Goal: Task Accomplishment & Management: Use online tool/utility

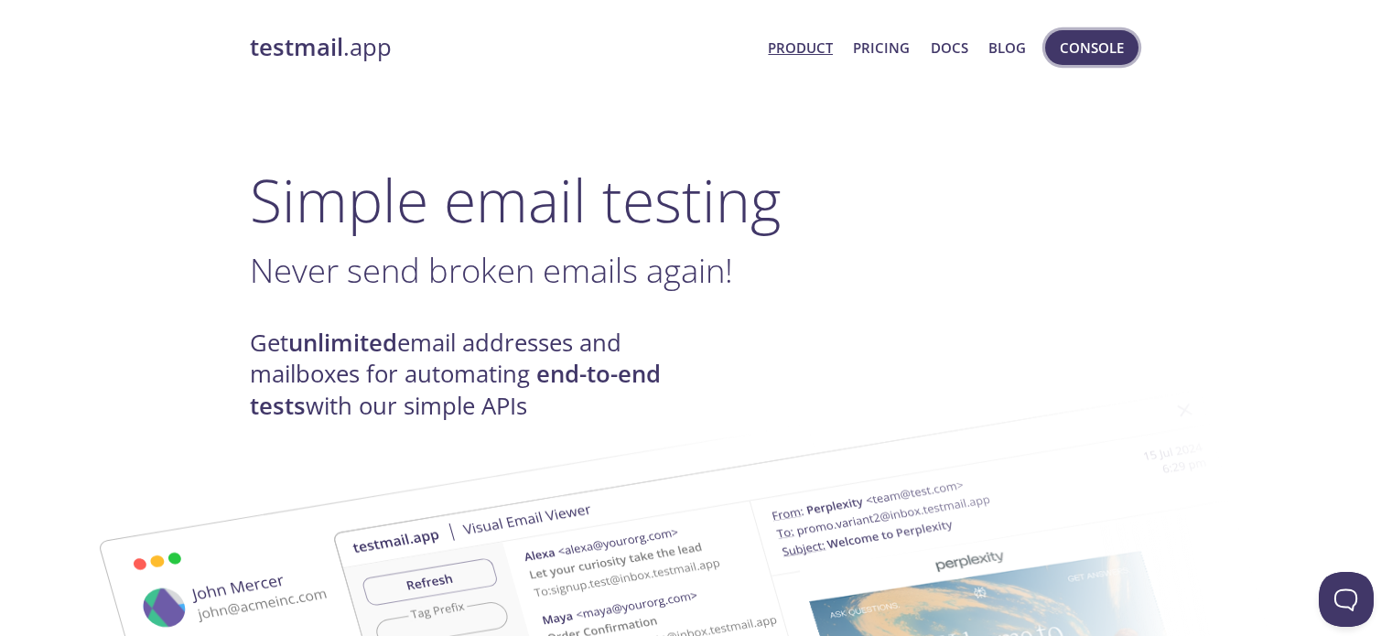
click at [1060, 46] on span "Console" at bounding box center [1092, 48] width 64 height 24
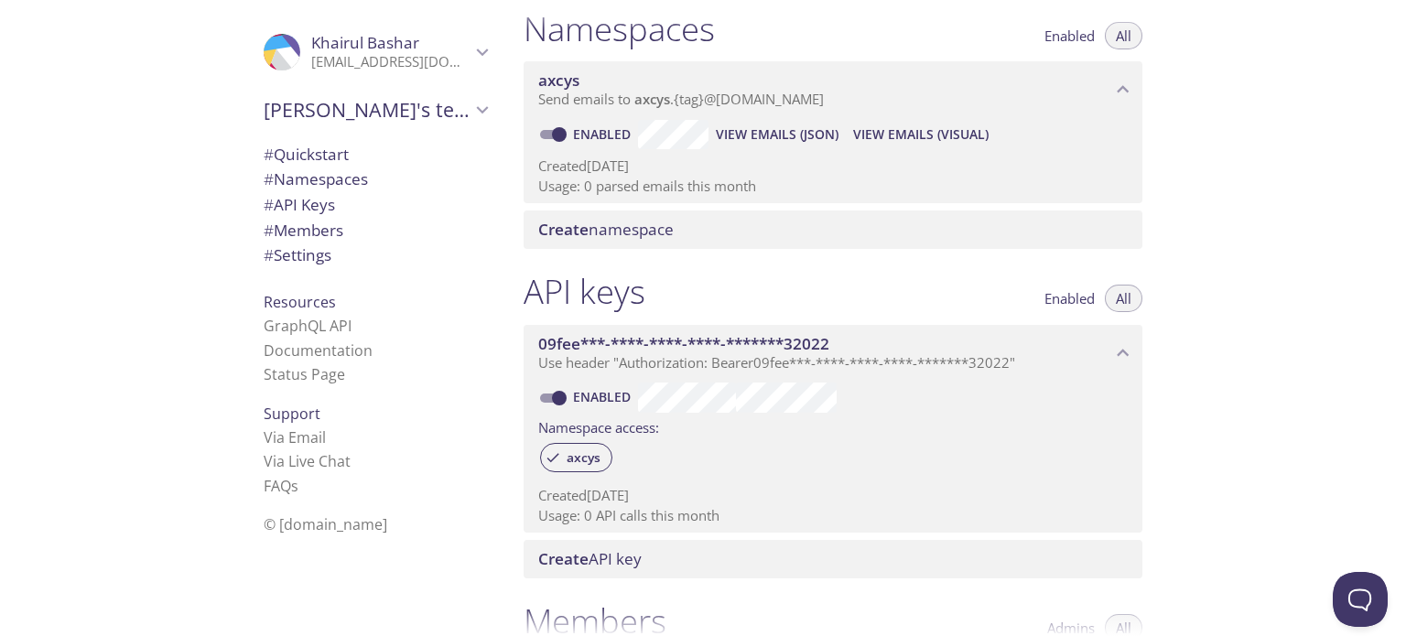
scroll to position [224, 0]
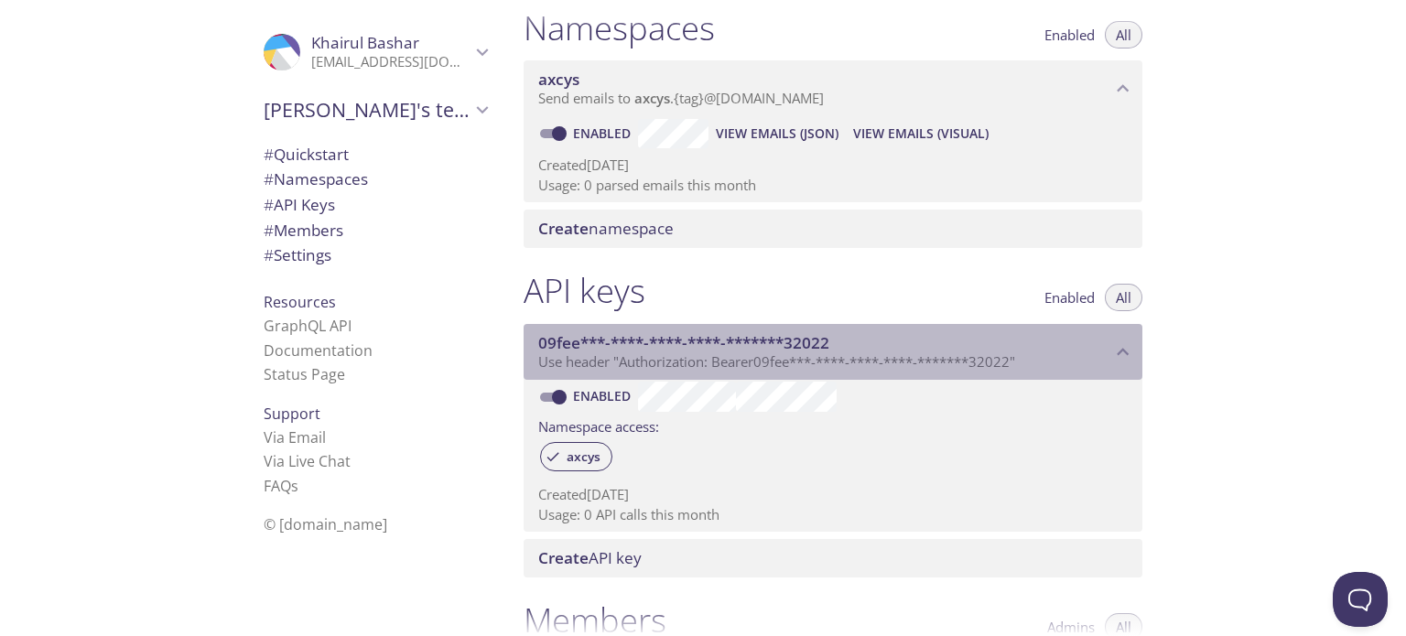
click at [988, 351] on span "09fee***-****-****-****-*******32022" at bounding box center [824, 343] width 573 height 20
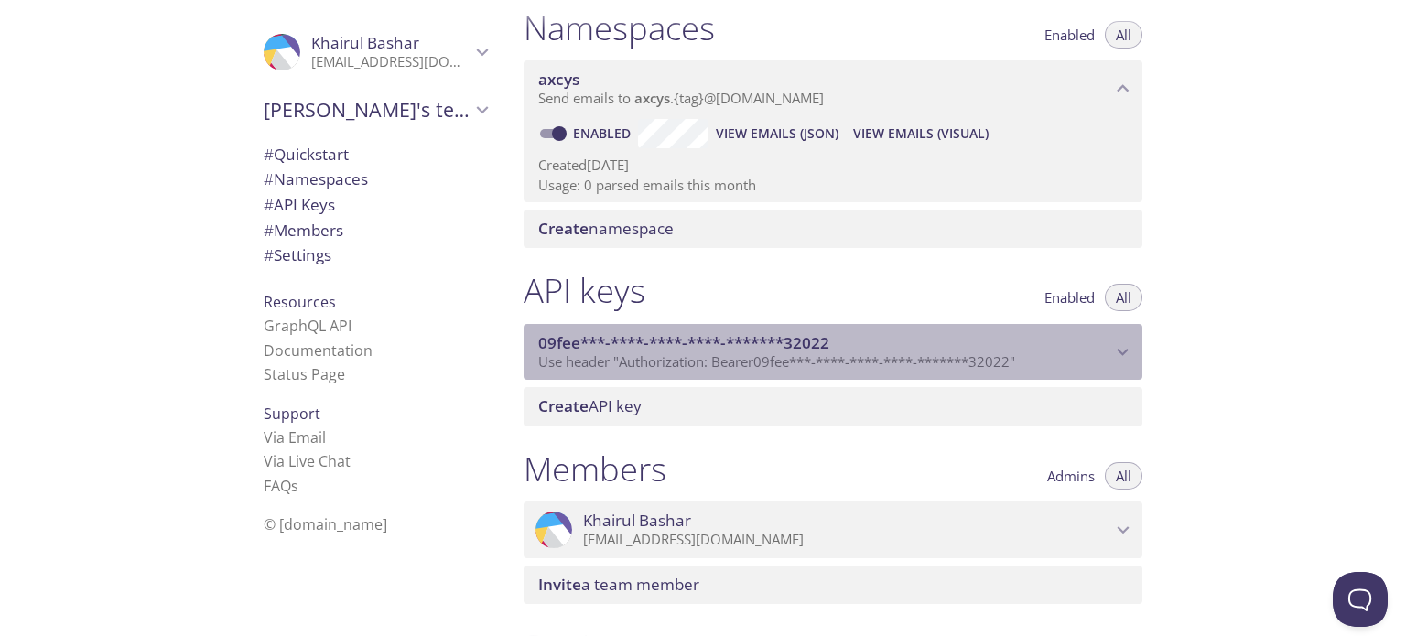
click at [988, 351] on span "09fee***-****-****-****-*******32022" at bounding box center [824, 343] width 573 height 20
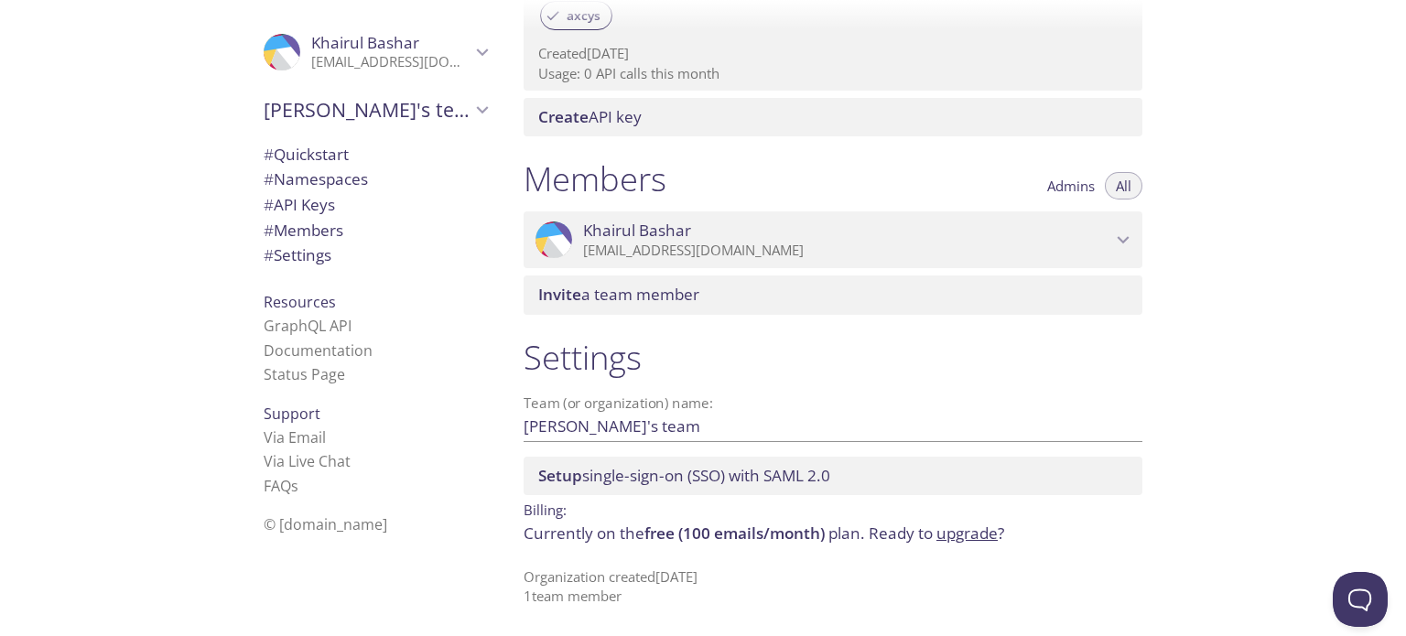
scroll to position [0, 0]
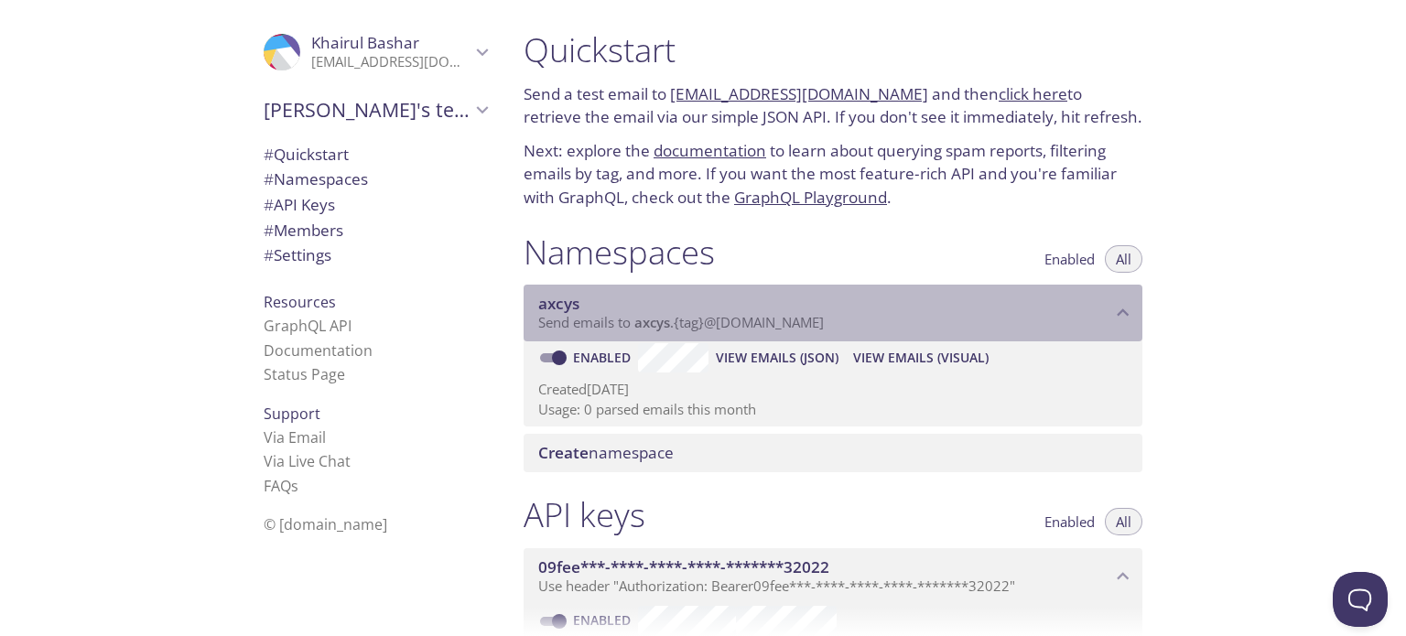
click at [633, 317] on span "Send emails to axcys . {tag} @inbox.testmail.app" at bounding box center [681, 322] width 286 height 18
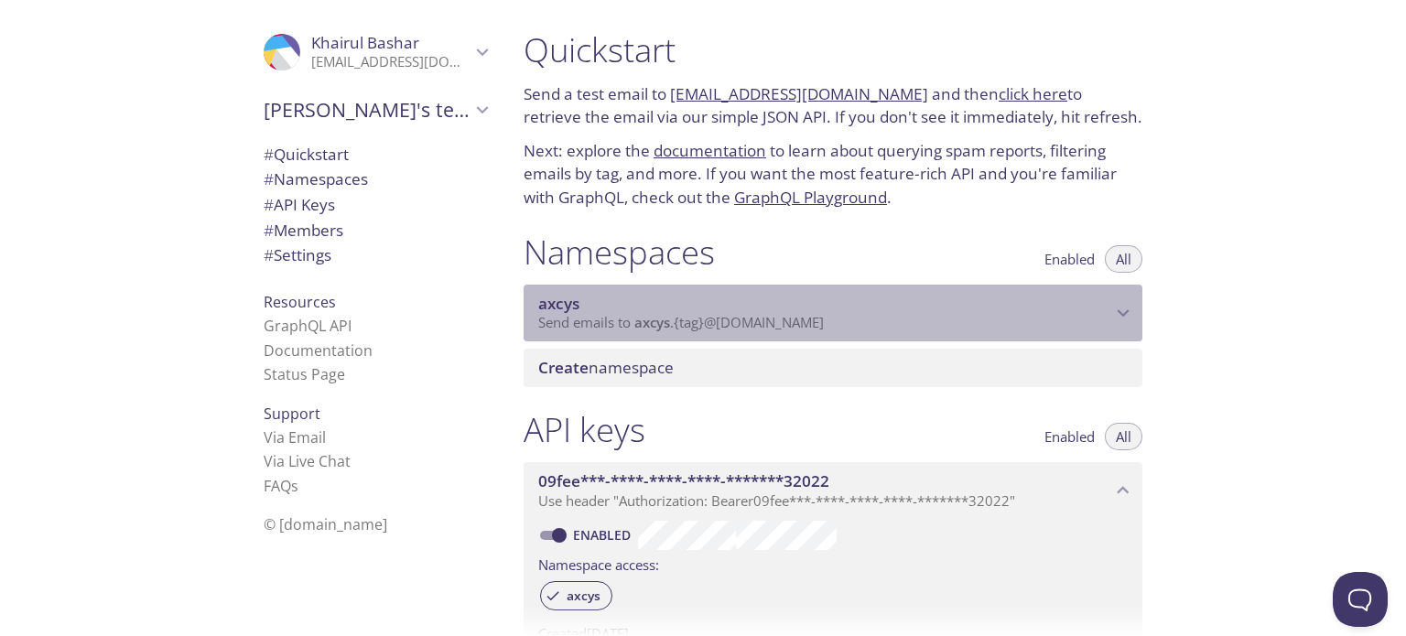
click at [633, 317] on span "Send emails to axcys . {tag} @inbox.testmail.app" at bounding box center [681, 322] width 286 height 18
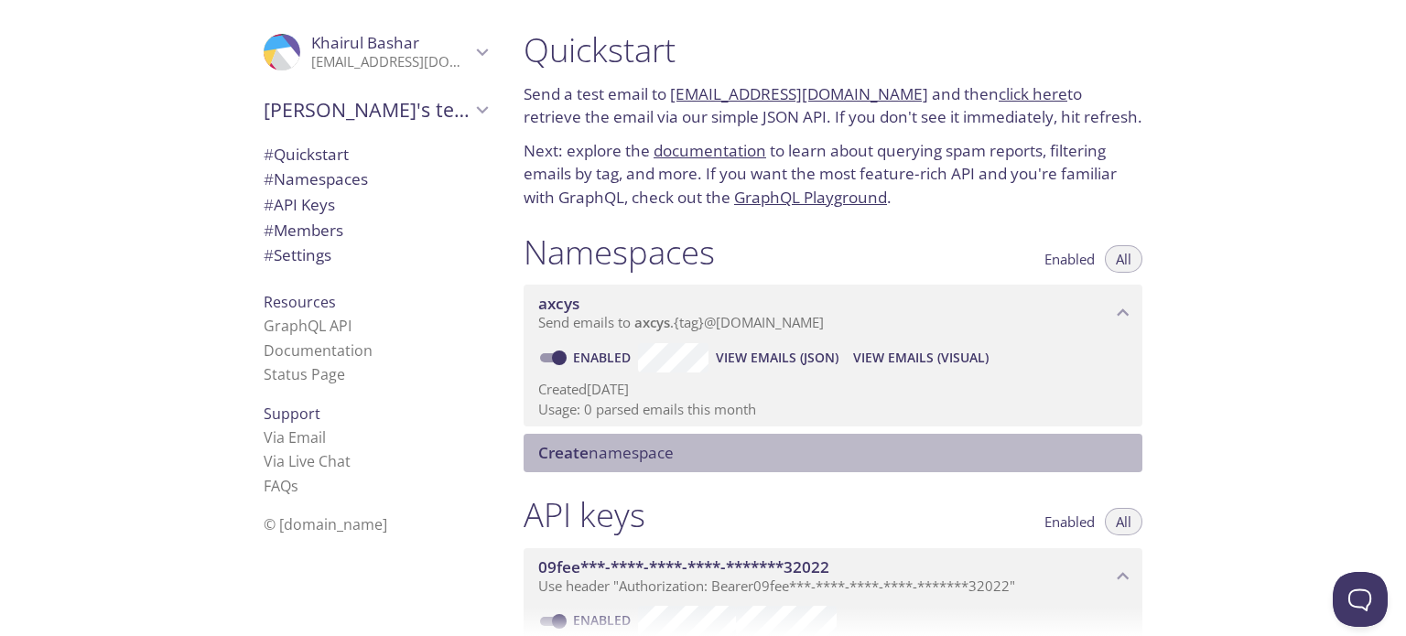
click at [612, 452] on span "Create namespace" at bounding box center [605, 452] width 135 height 21
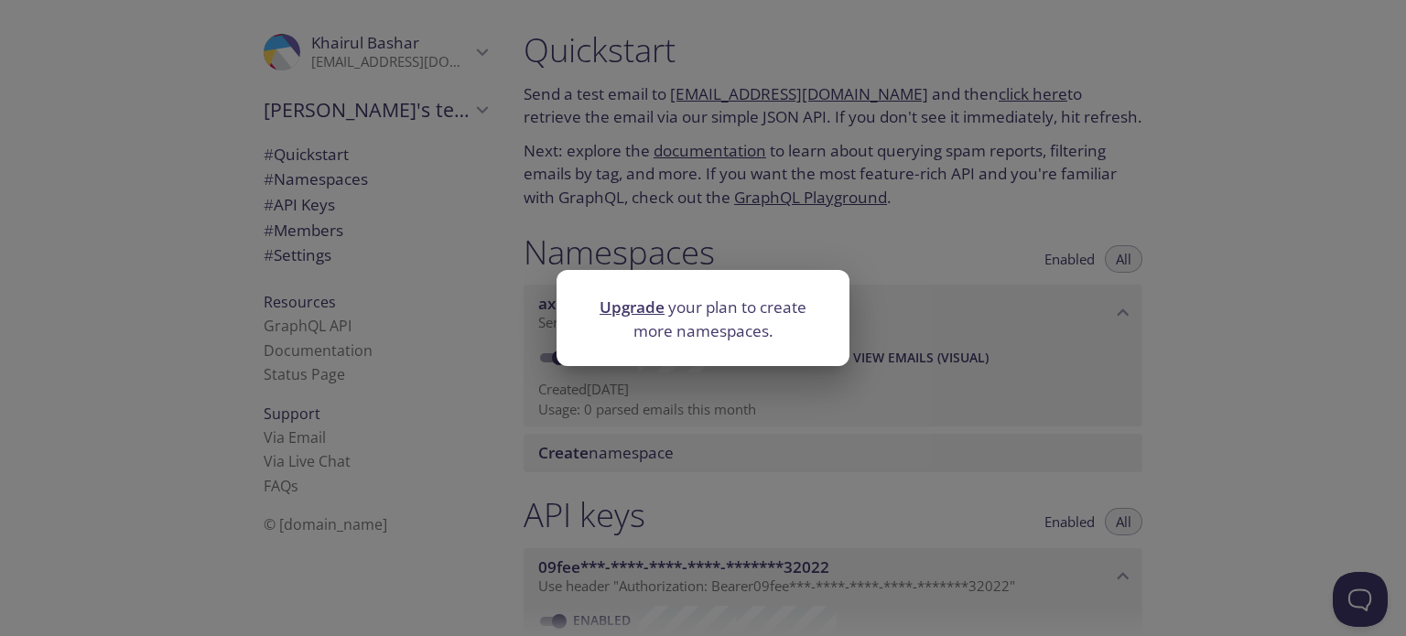
click at [675, 418] on div "Upgrade your plan to create more namespaces." at bounding box center [703, 318] width 1406 height 636
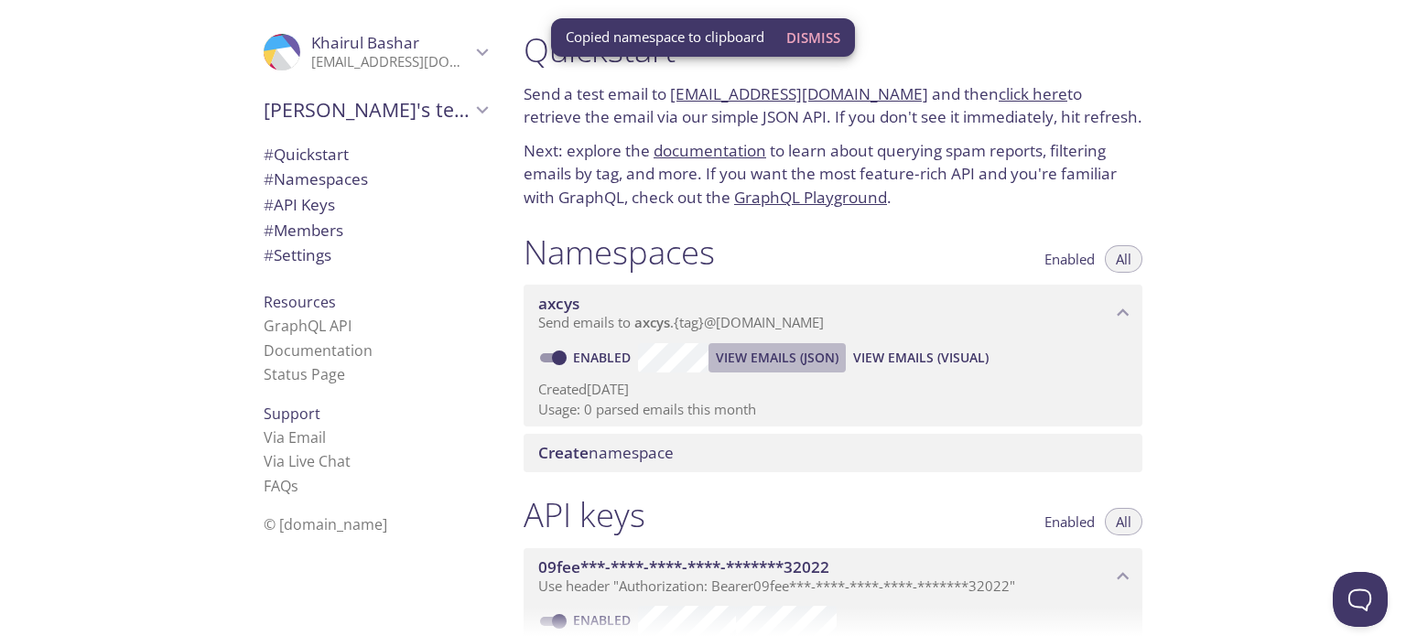
click at [760, 357] on span "View Emails (JSON)" at bounding box center [777, 358] width 123 height 22
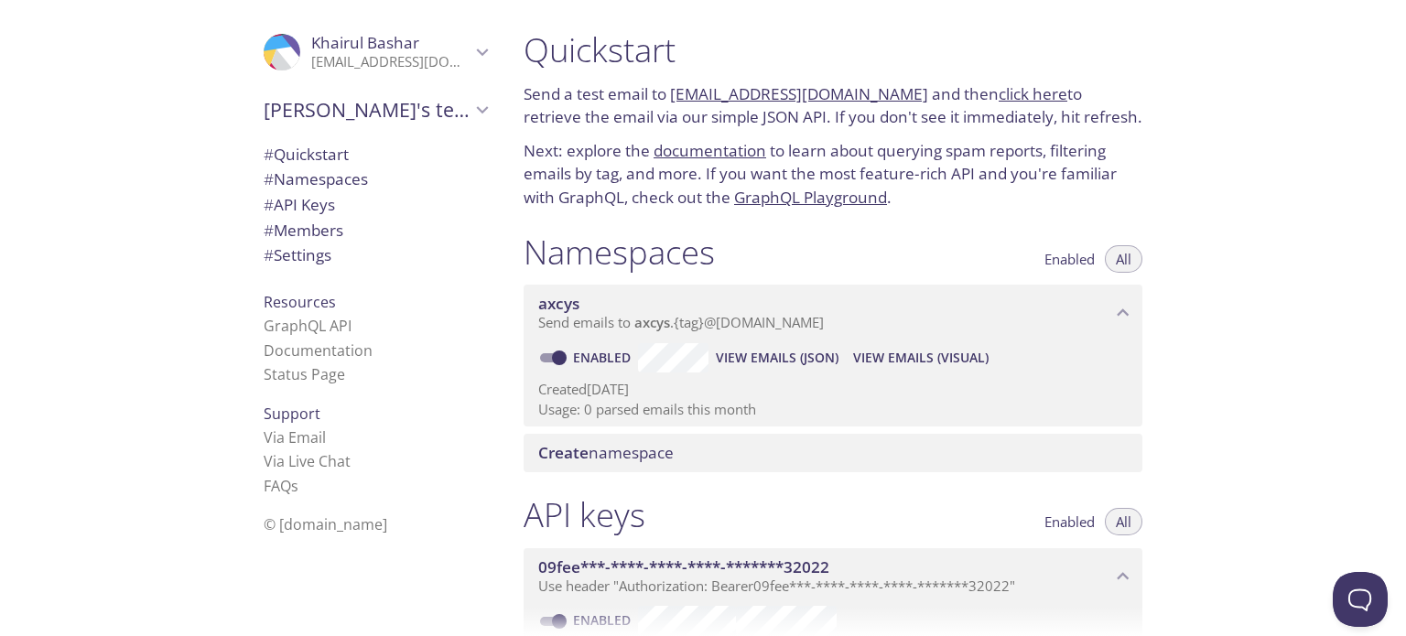
click at [921, 361] on span "View Emails (Visual)" at bounding box center [920, 358] width 135 height 22
click at [638, 404] on p "Usage: 0 parsed emails this month" at bounding box center [832, 409] width 589 height 19
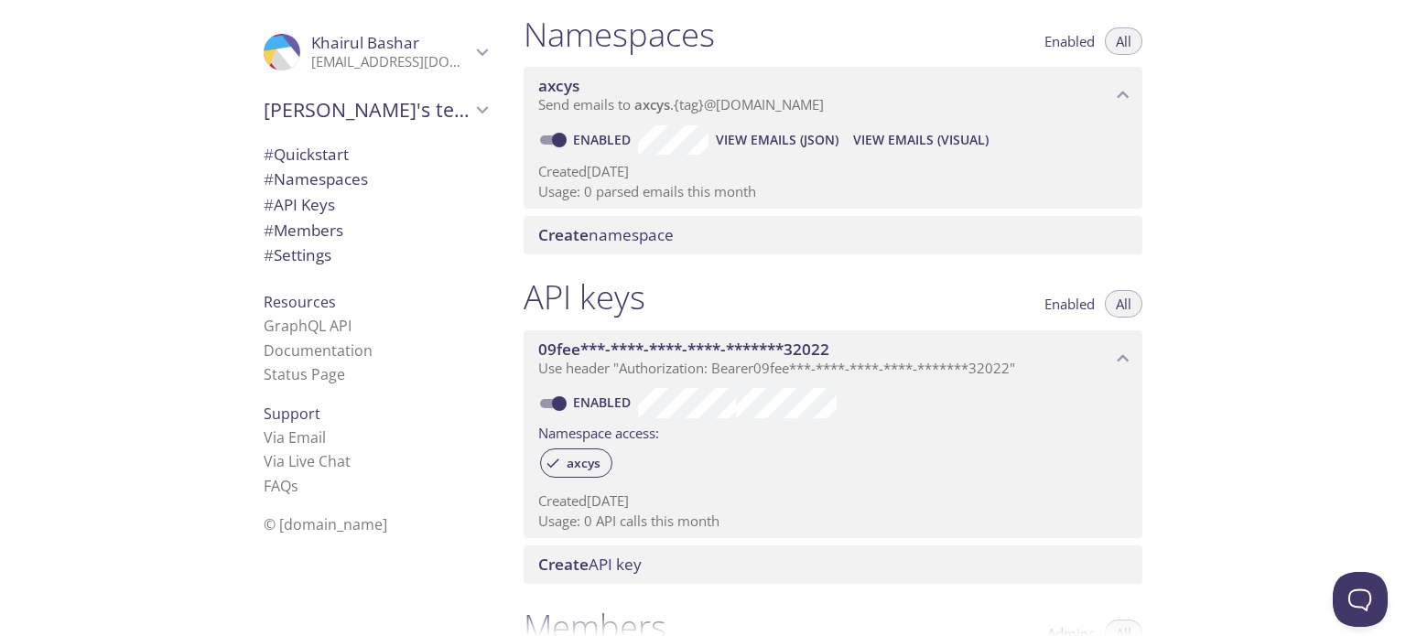
scroll to position [216, 0]
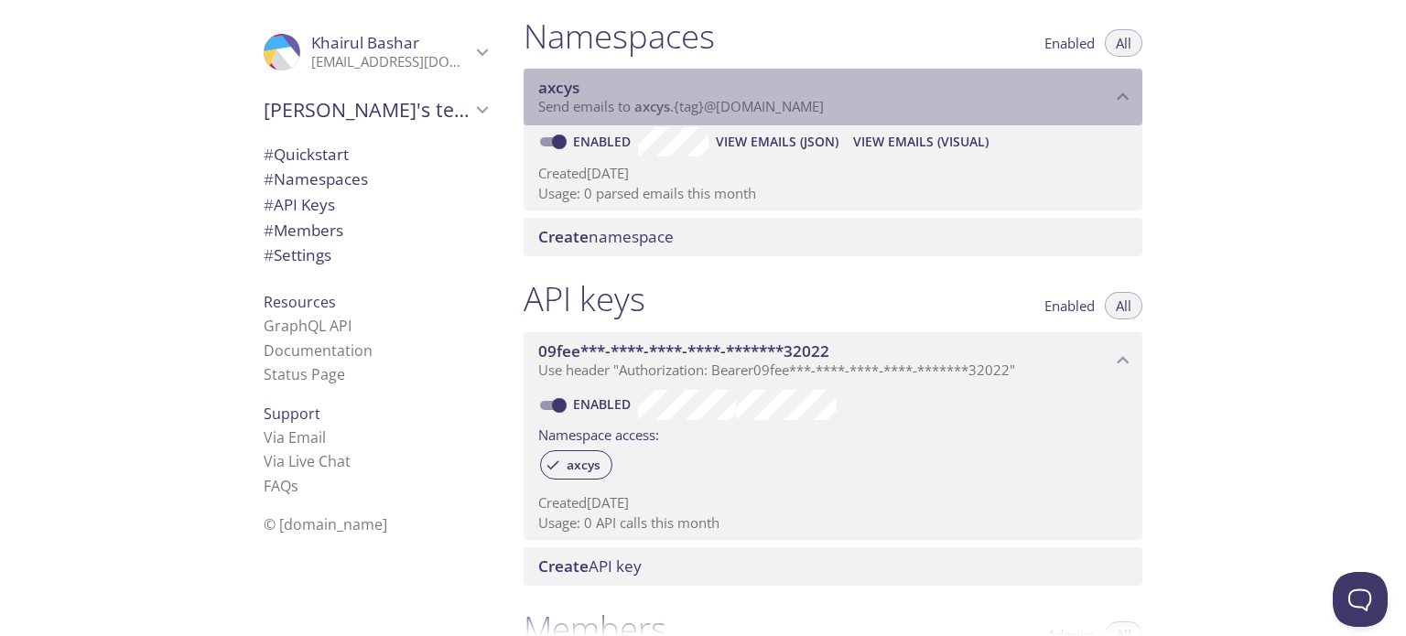
click at [682, 102] on span "Send emails to axcys . {tag} @inbox.testmail.app" at bounding box center [681, 106] width 286 height 18
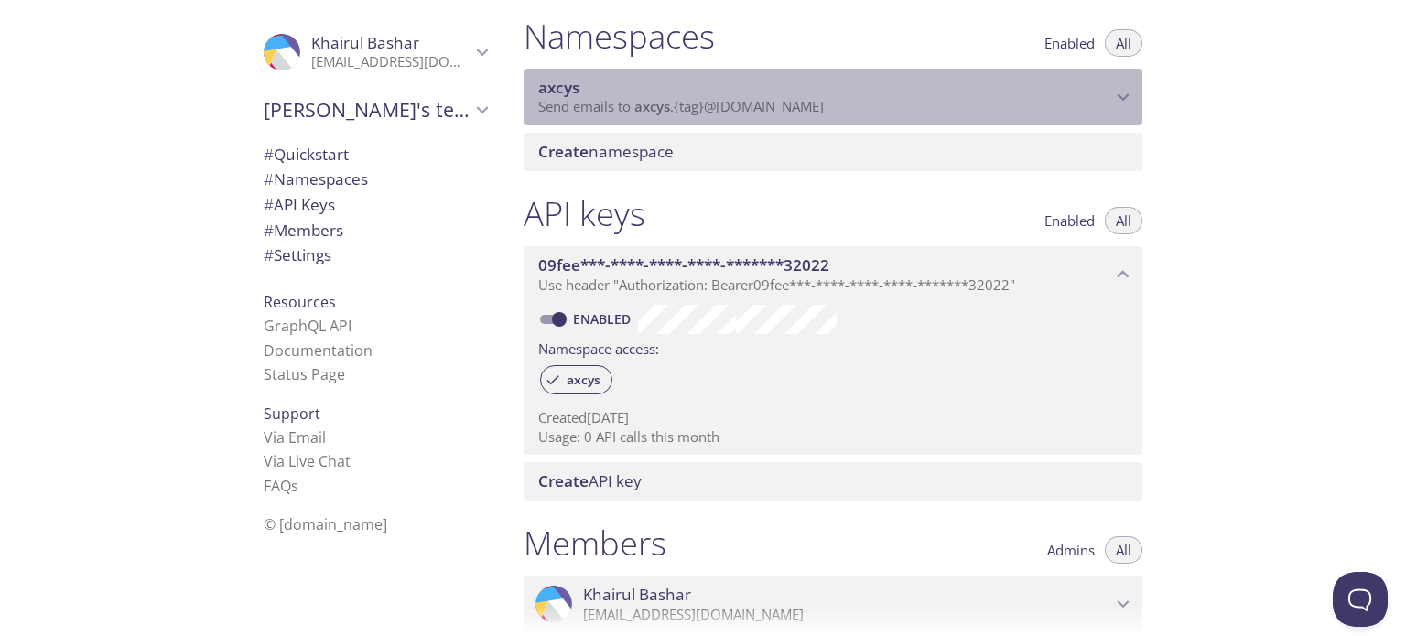
click at [682, 102] on span "Send emails to axcys . {tag} @inbox.testmail.app" at bounding box center [681, 106] width 286 height 18
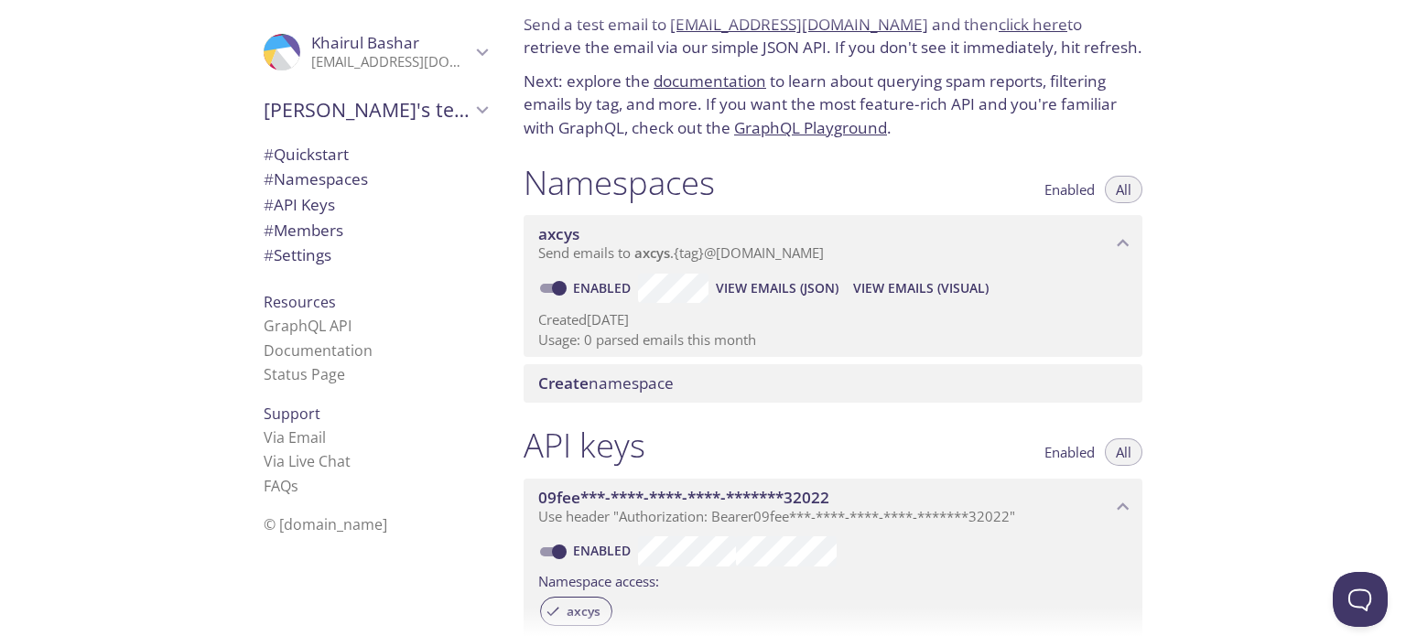
scroll to position [56, 0]
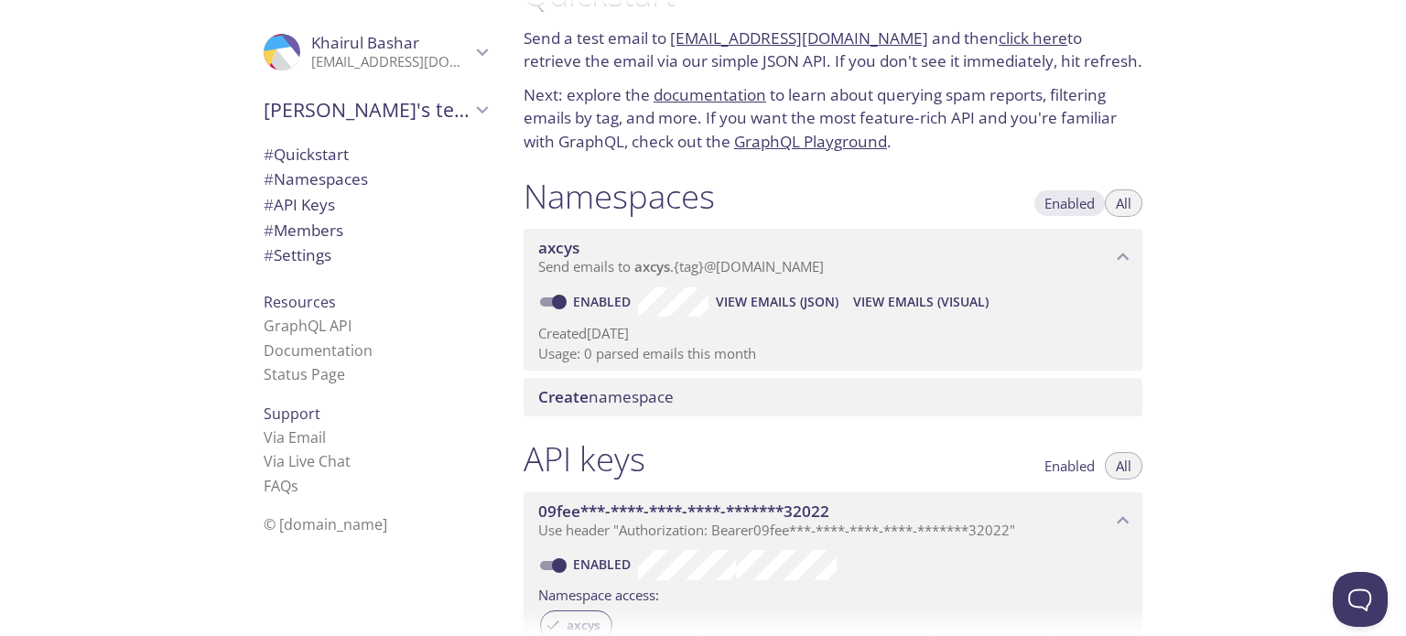
click at [1072, 203] on span "Enabled" at bounding box center [1069, 203] width 50 height 0
click at [1116, 203] on span "All" at bounding box center [1124, 203] width 16 height 0
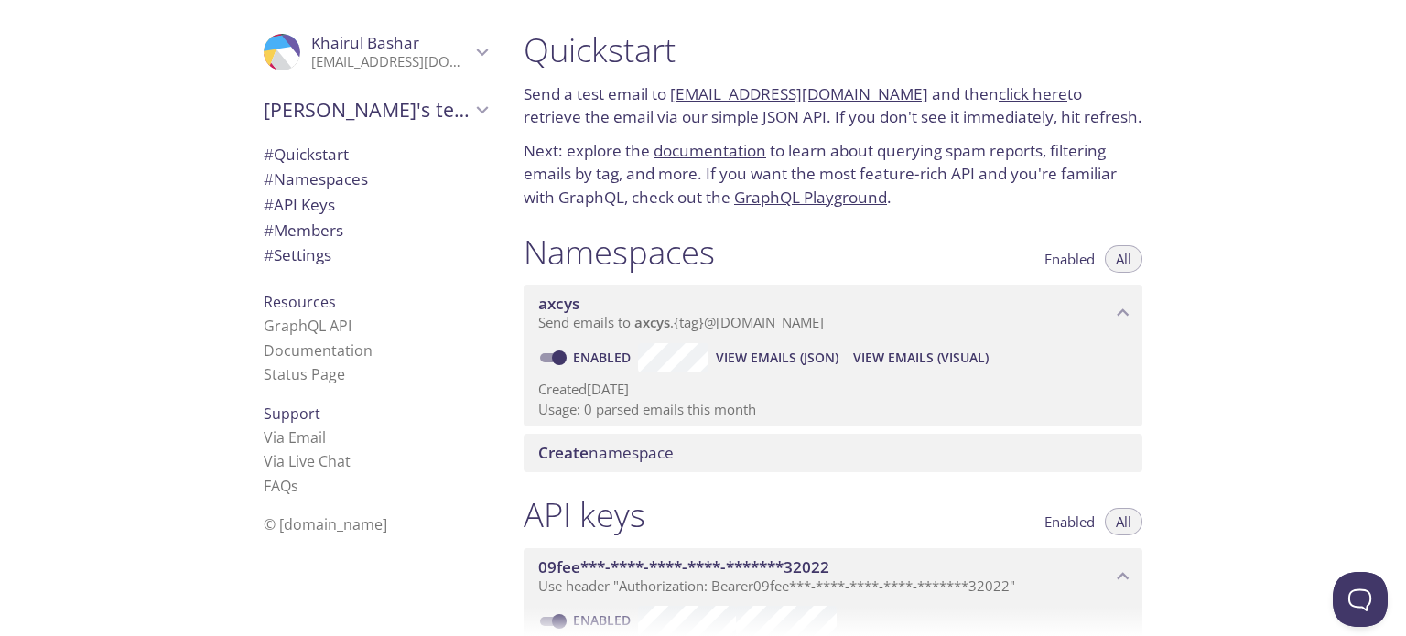
click at [301, 181] on span "# Namespaces" at bounding box center [316, 178] width 104 height 21
click at [305, 253] on span "# Settings" at bounding box center [298, 254] width 68 height 21
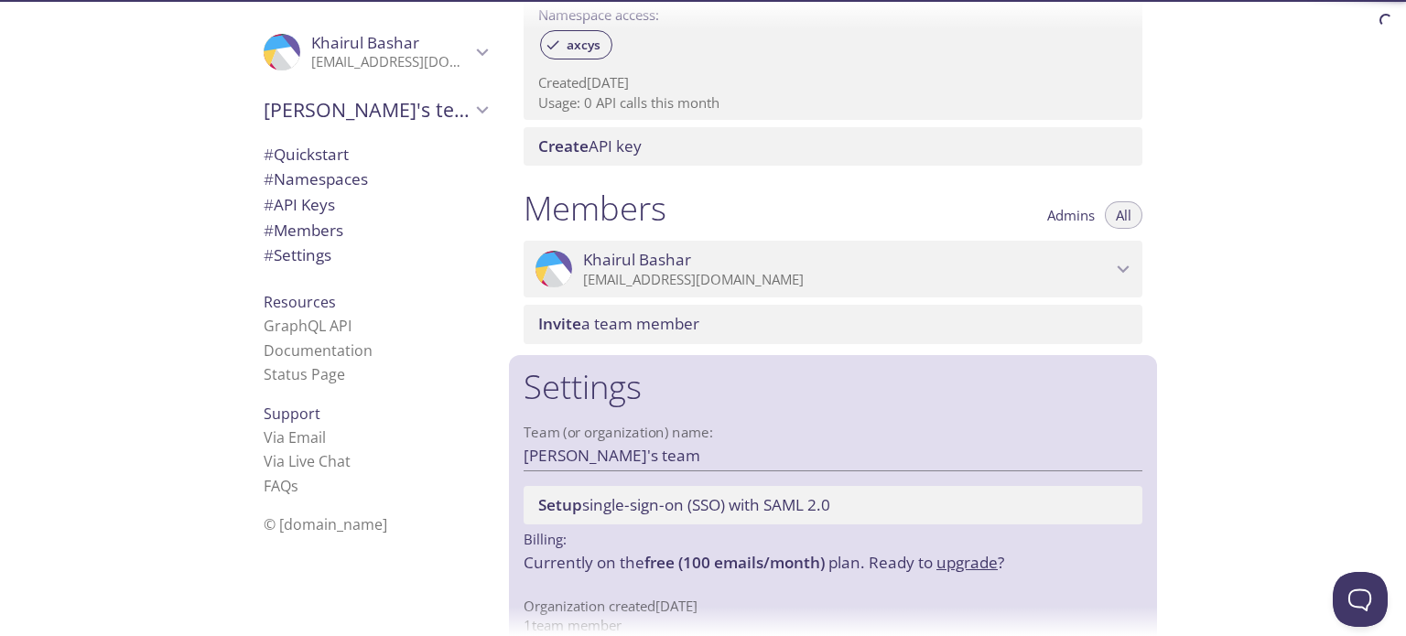
scroll to position [665, 0]
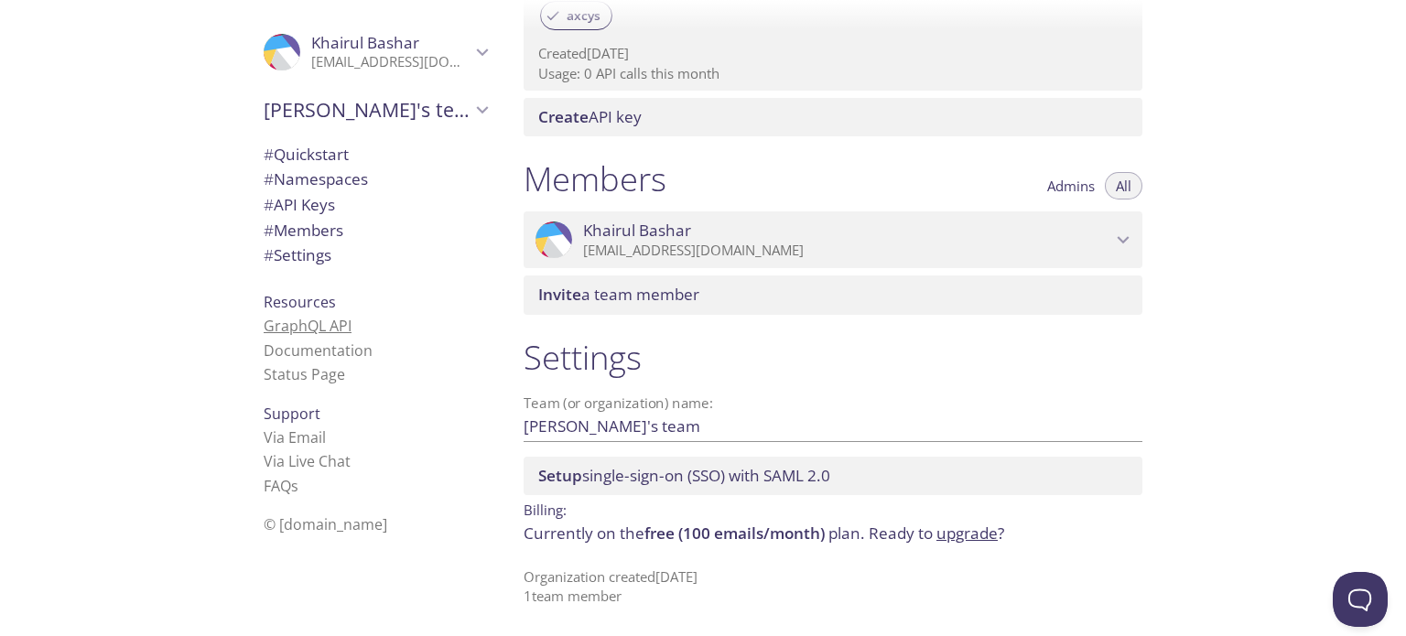
click at [279, 325] on link "GraphQL API" at bounding box center [308, 326] width 88 height 20
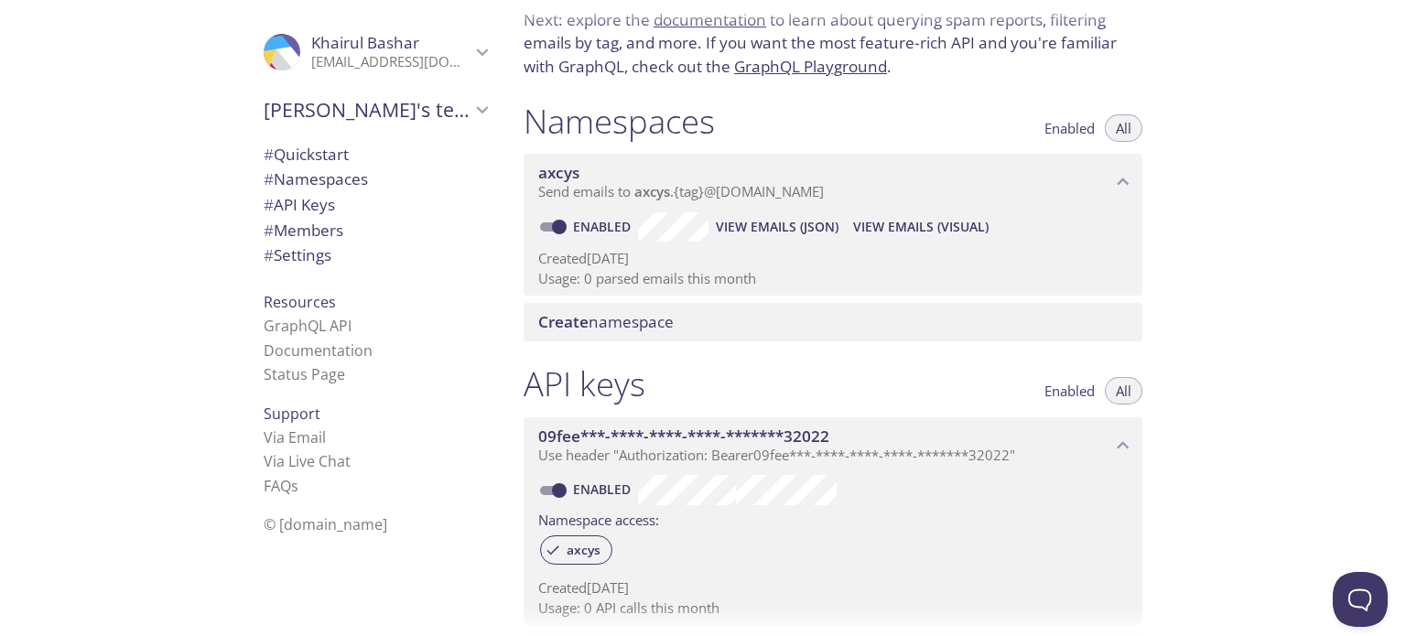
scroll to position [109, 0]
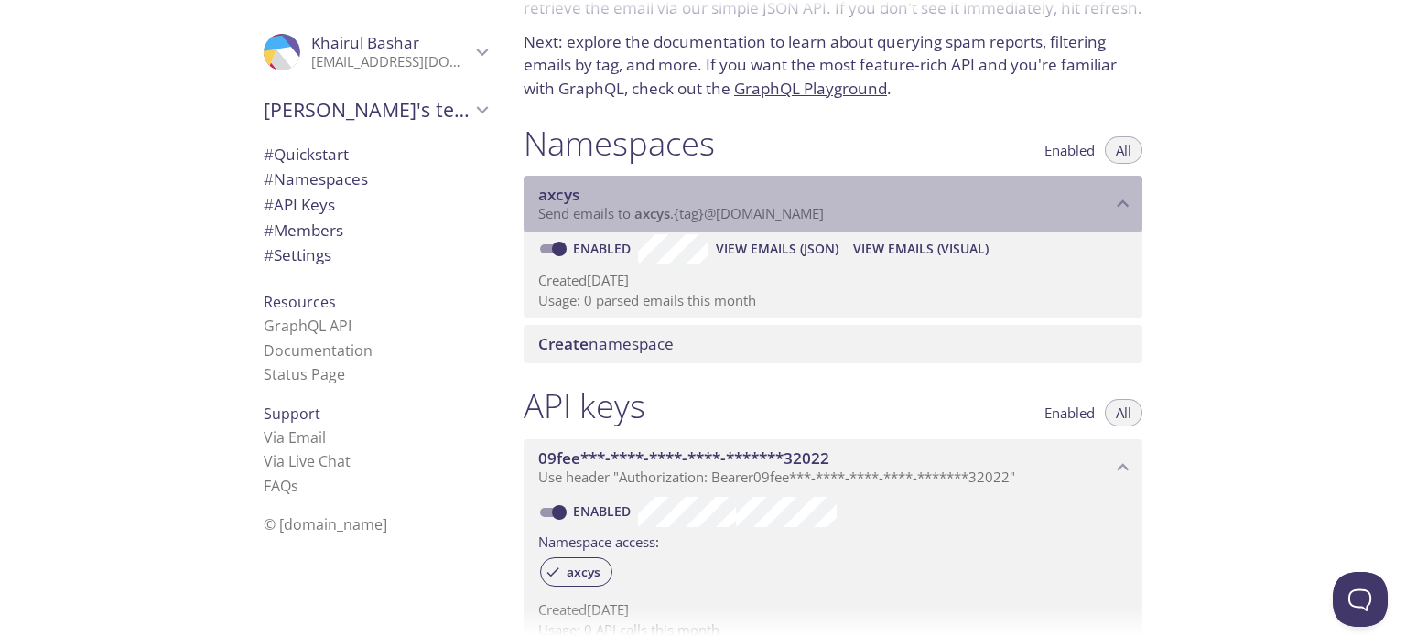
click at [692, 252] on div "axcys Send emails to axcys . {tag} @inbox.testmail.app Enabled View Emails (JSO…" at bounding box center [832, 247] width 619 height 142
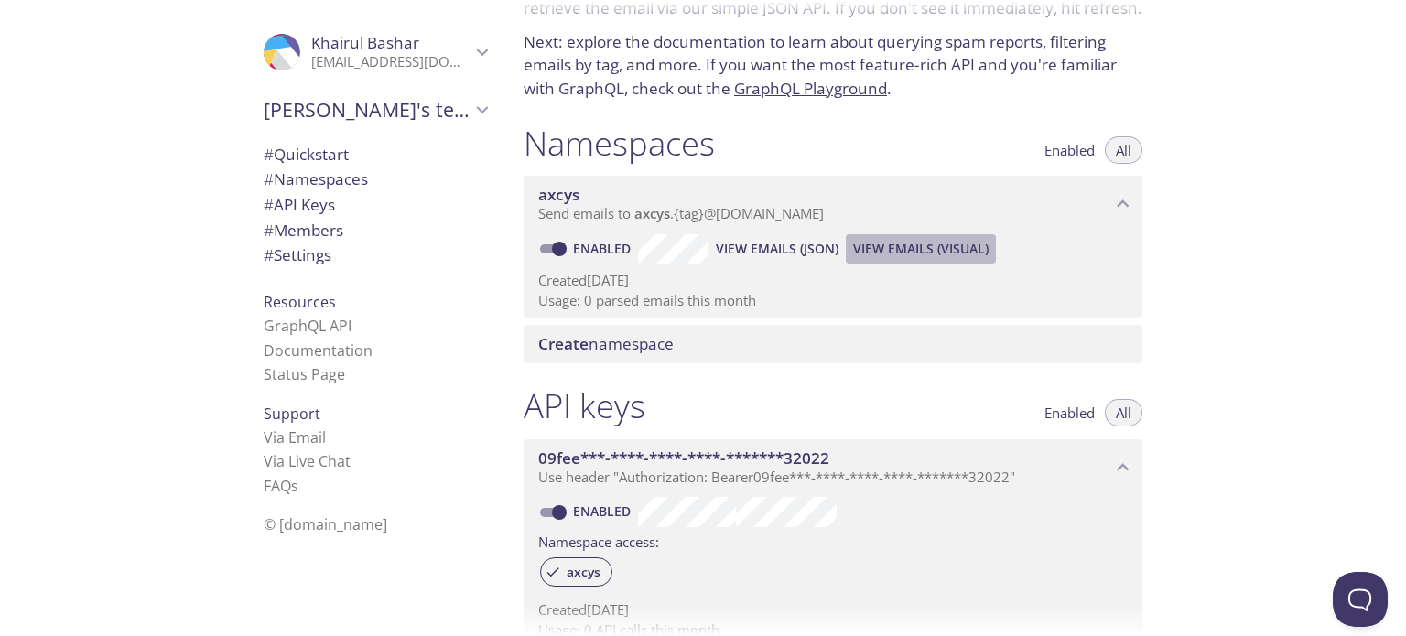
click at [905, 245] on span "View Emails (Visual)" at bounding box center [920, 249] width 135 height 22
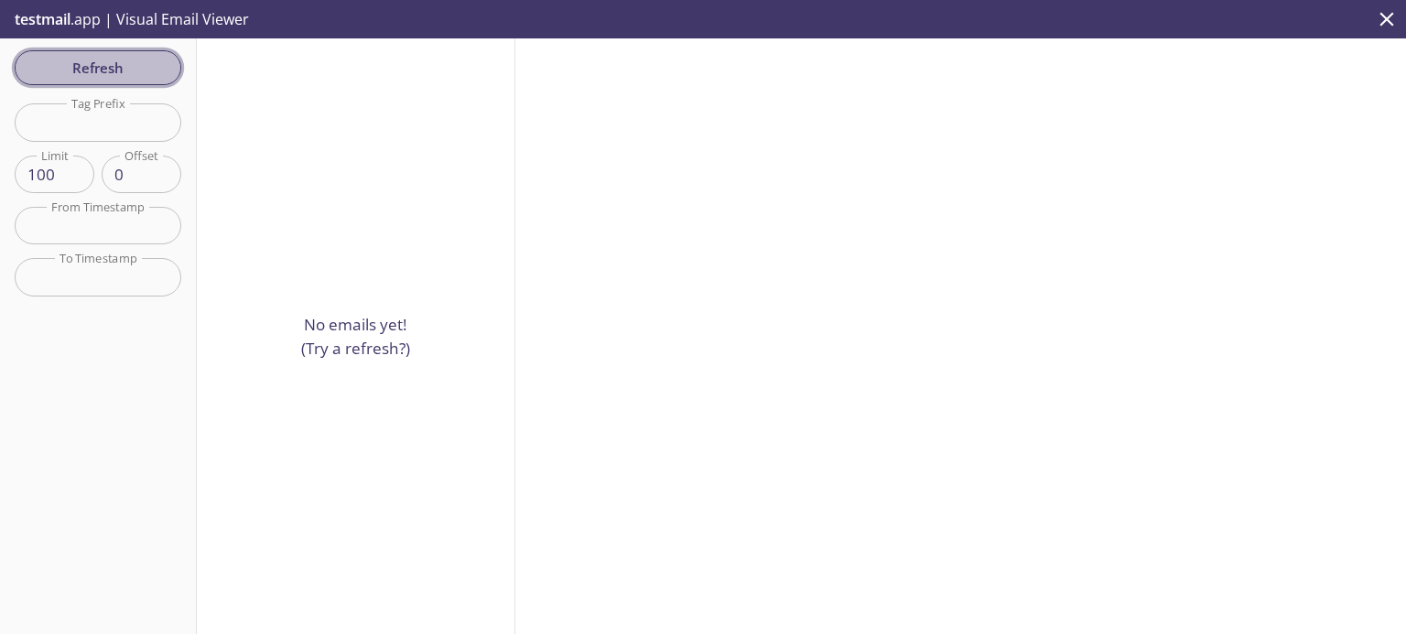
click at [104, 78] on span "Refresh" at bounding box center [97, 68] width 137 height 24
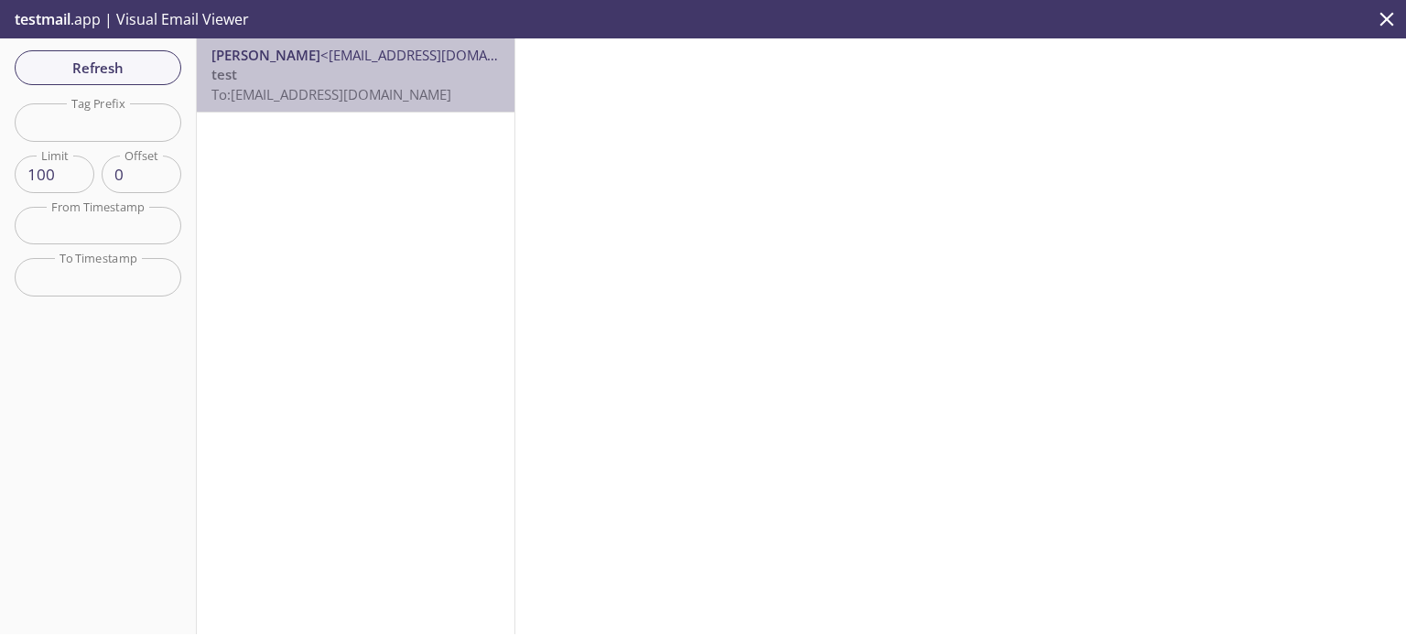
click at [358, 67] on p "test To: axcys@inbox.testmail.app" at bounding box center [355, 84] width 288 height 39
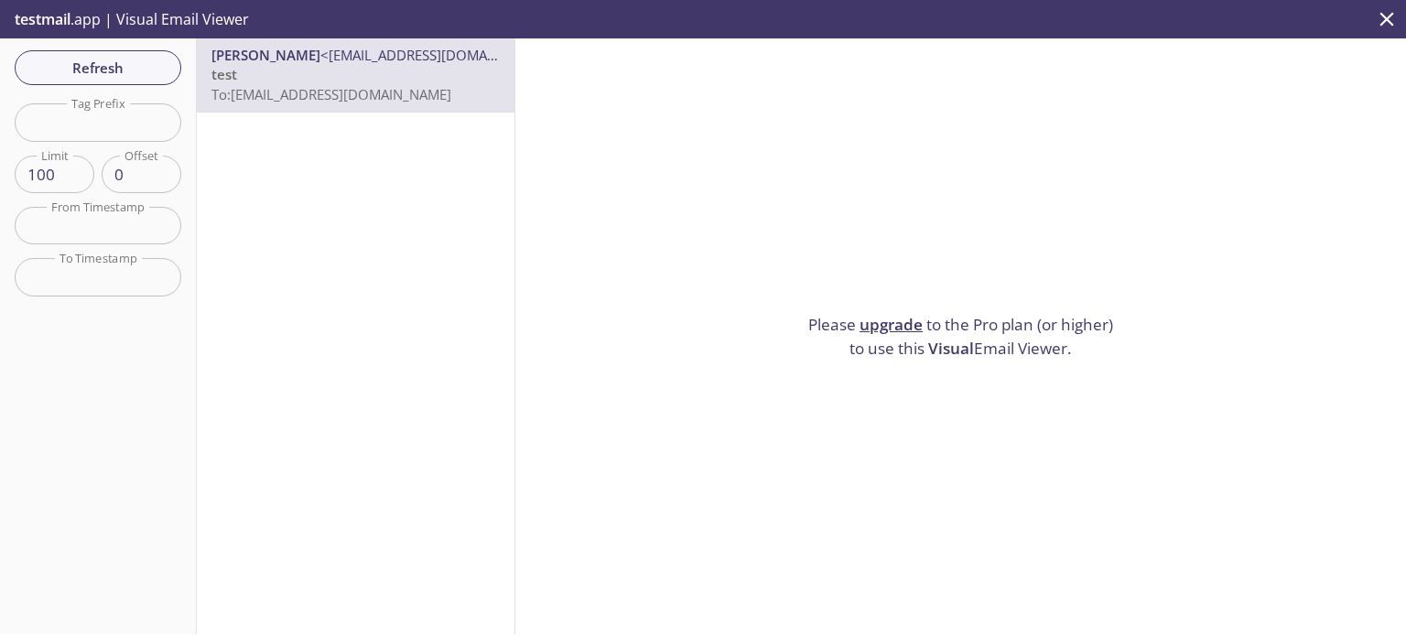
click at [370, 83] on p "test To: axcys@inbox.testmail.app" at bounding box center [355, 84] width 288 height 39
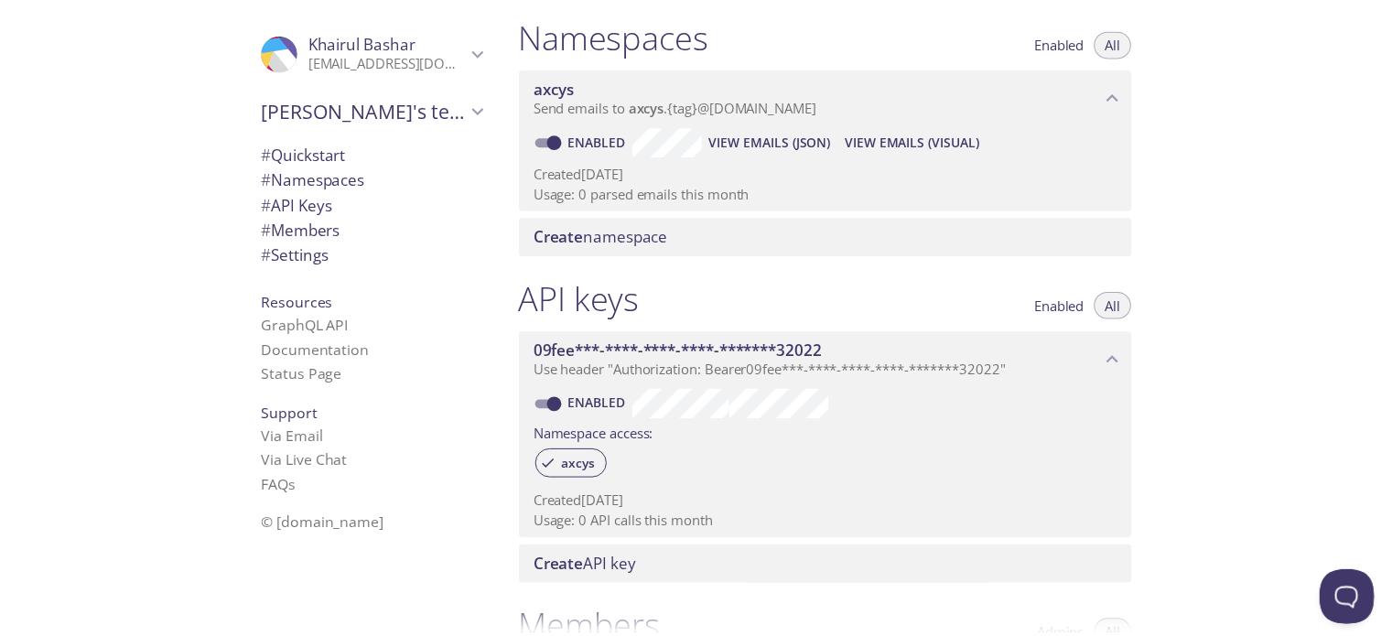
scroll to position [183, 0]
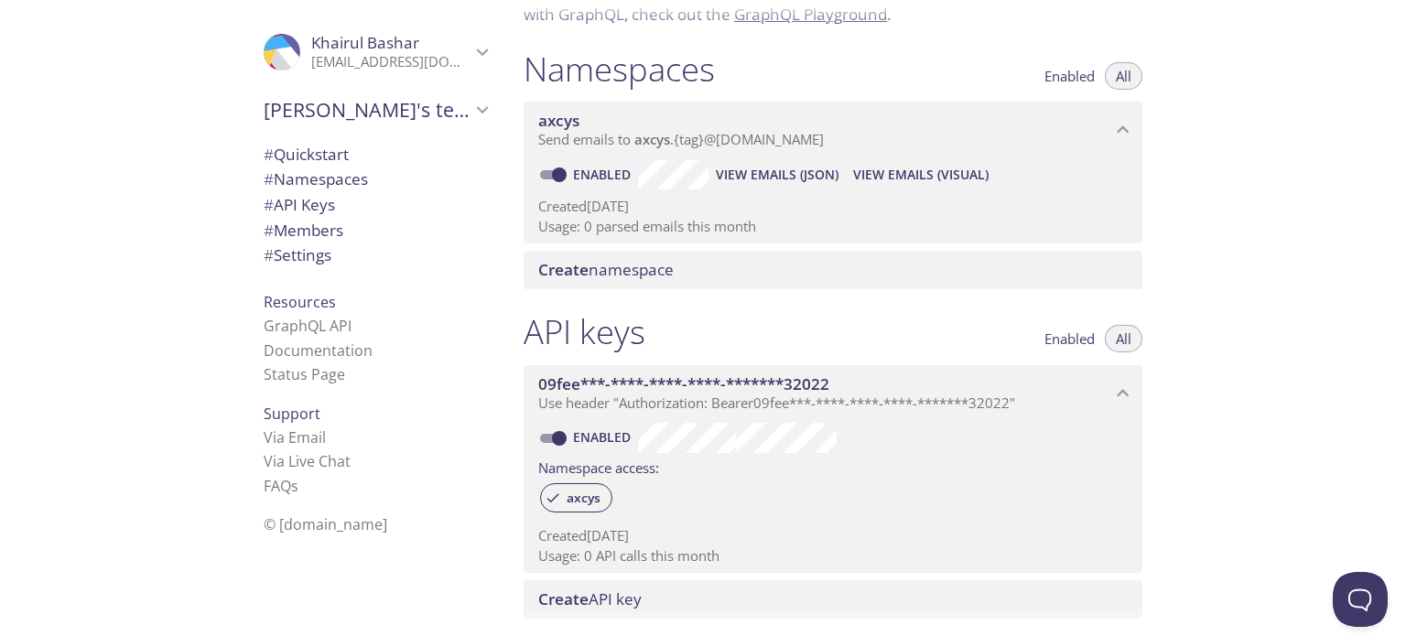
click at [794, 171] on span "View Emails (JSON)" at bounding box center [777, 175] width 123 height 22
click at [899, 167] on span "View Emails (Visual)" at bounding box center [920, 175] width 135 height 22
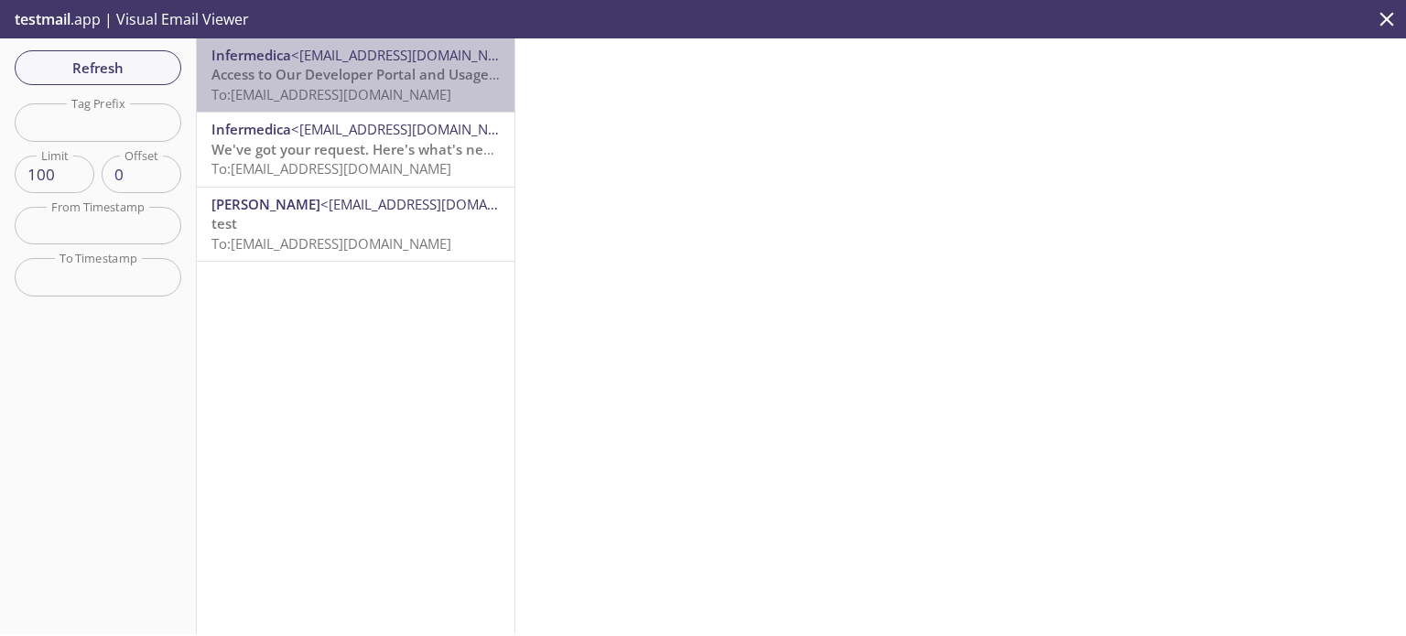
click at [393, 74] on span "Access to Our Developer Portal and Usage Guidelines" at bounding box center [386, 74] width 351 height 18
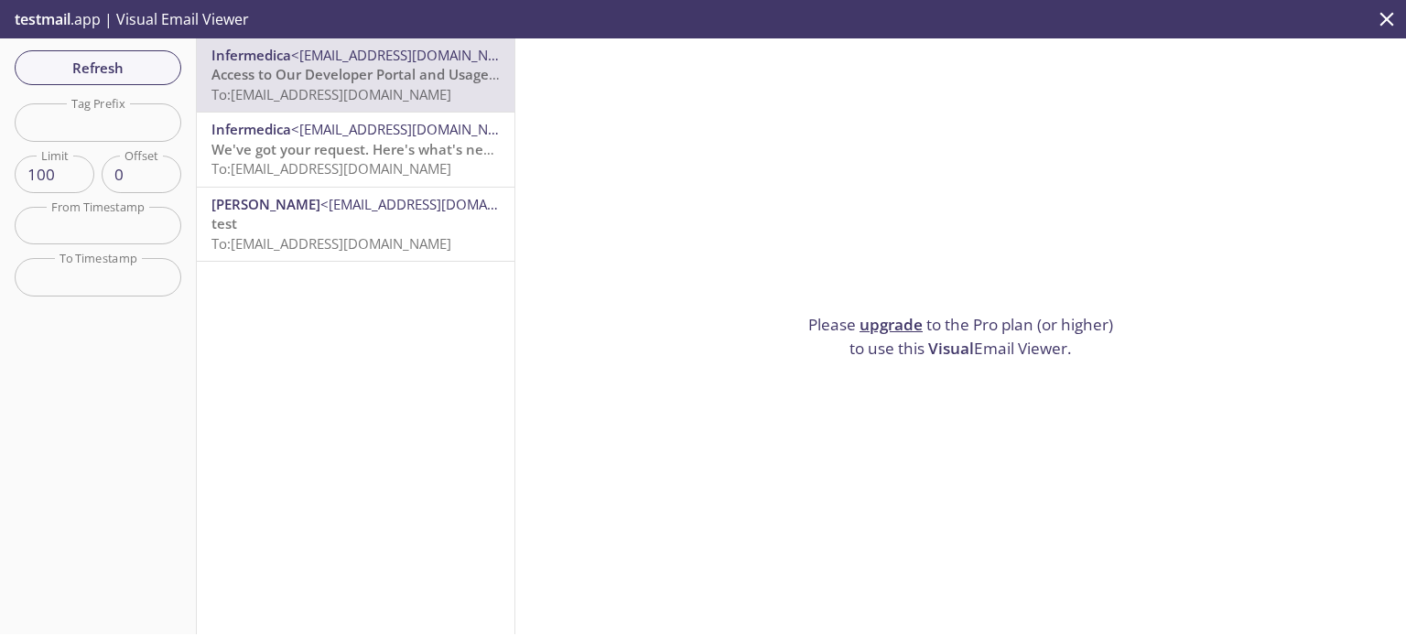
click at [887, 314] on link "upgrade" at bounding box center [890, 324] width 63 height 21
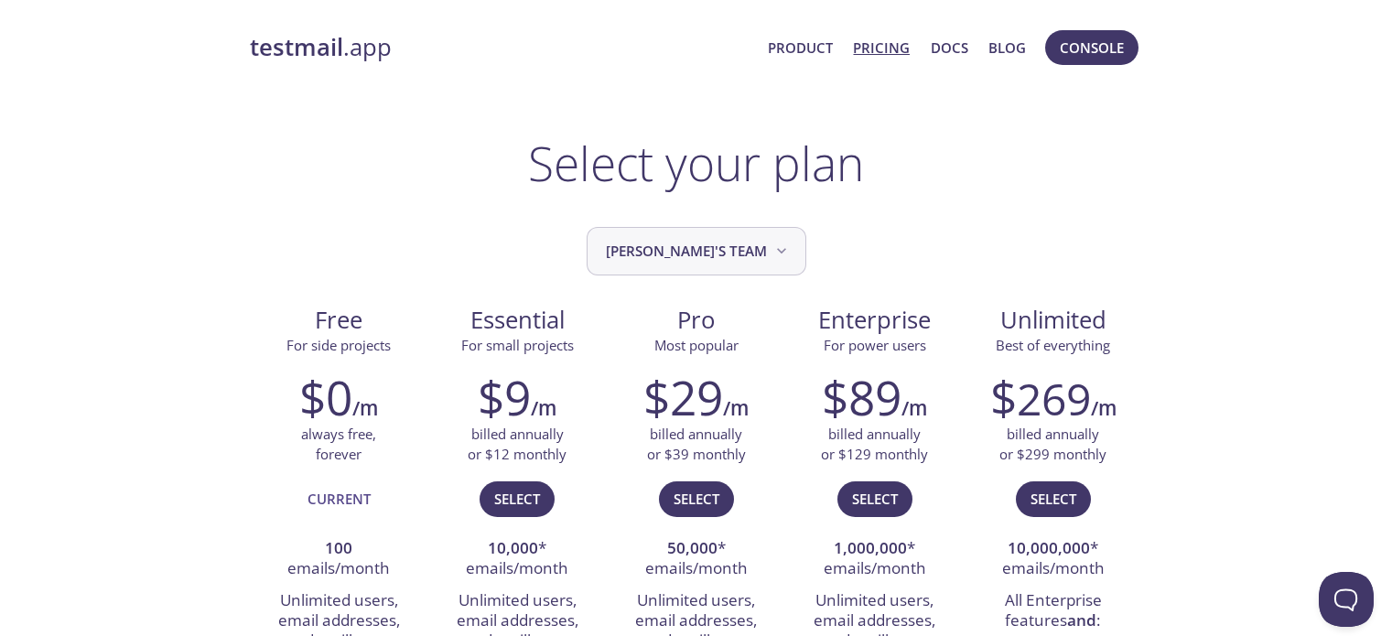
click at [772, 252] on icon "Khairul's team" at bounding box center [781, 251] width 18 height 18
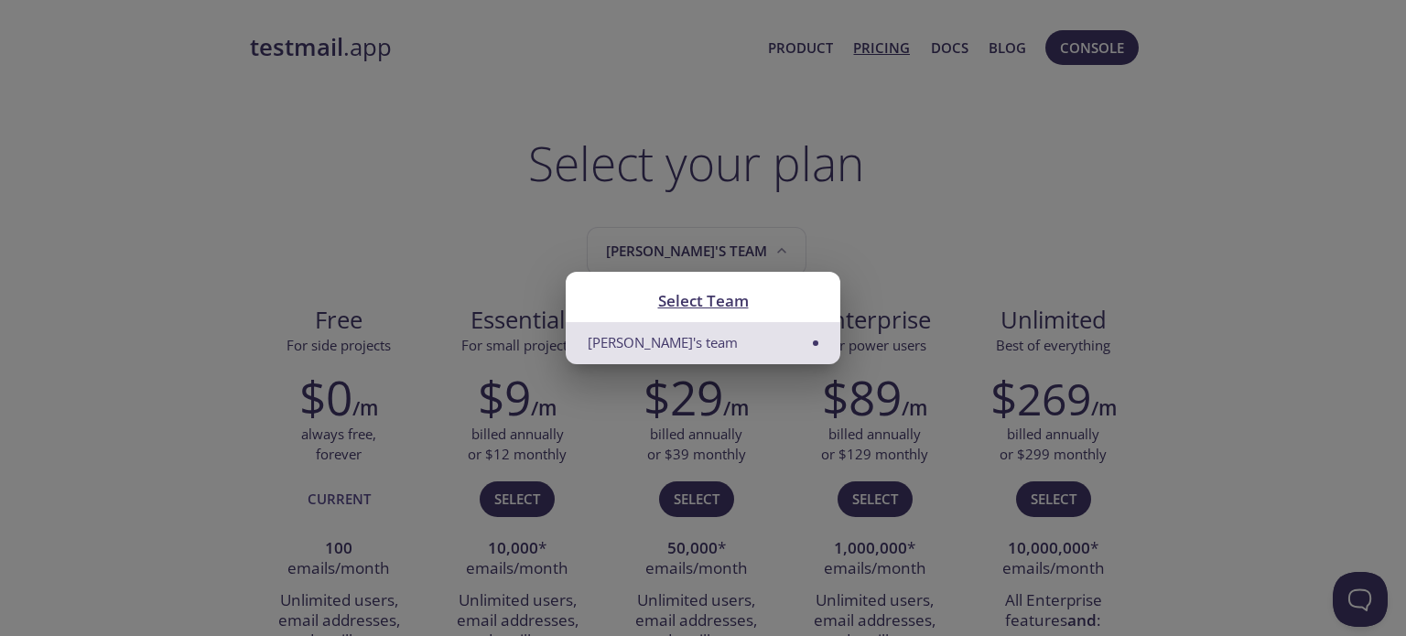
click at [958, 224] on div "Select Team Khairul's team" at bounding box center [703, 318] width 1406 height 636
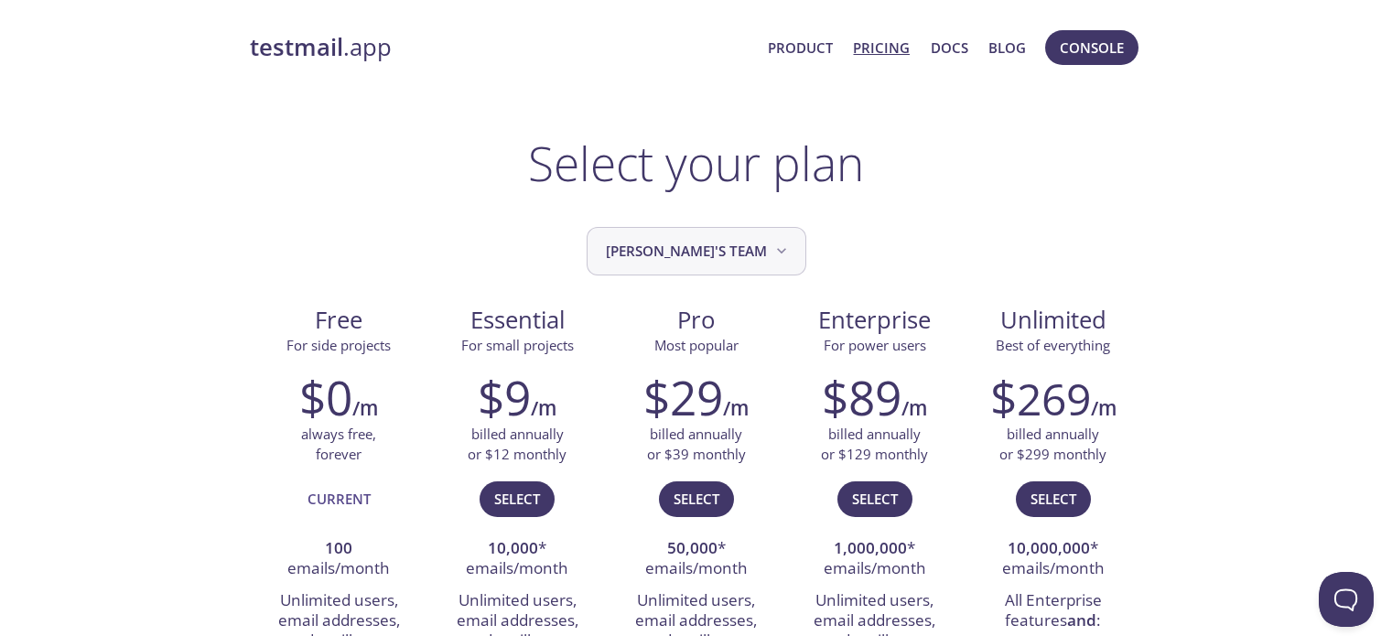
click at [772, 256] on icon "Khairul's team" at bounding box center [781, 251] width 18 height 18
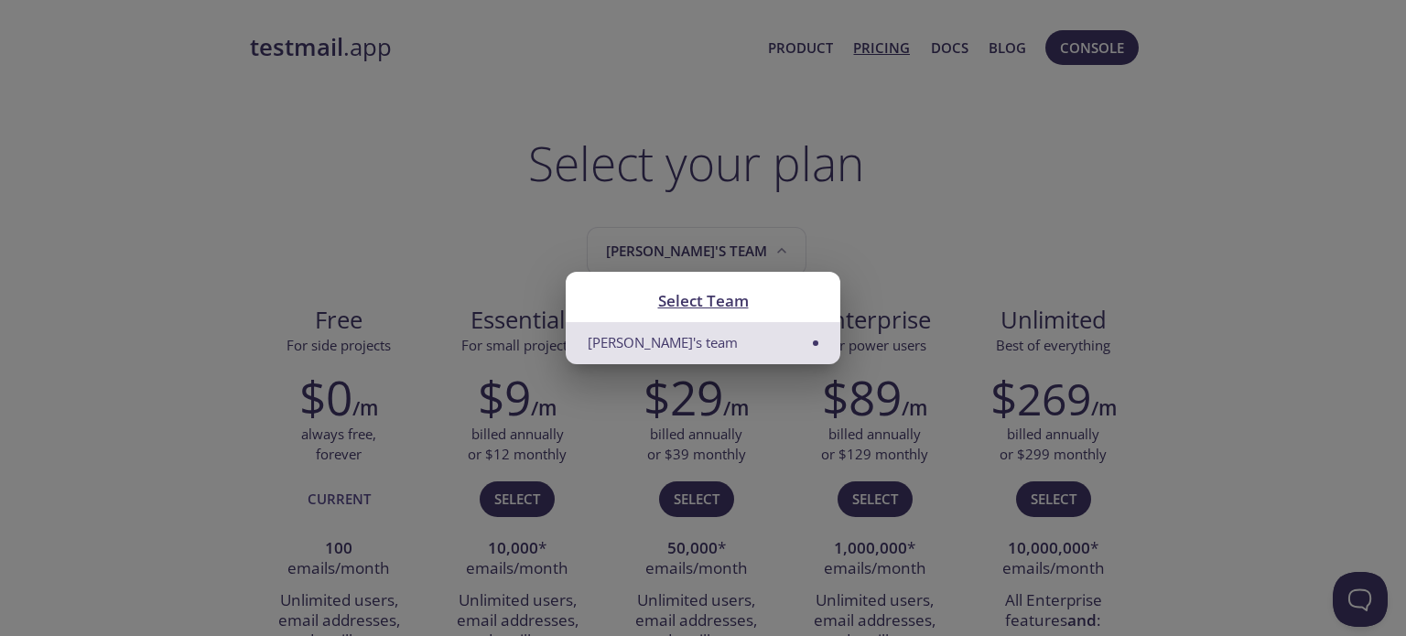
click at [468, 257] on div "Select Team Khairul's team" at bounding box center [703, 318] width 1406 height 636
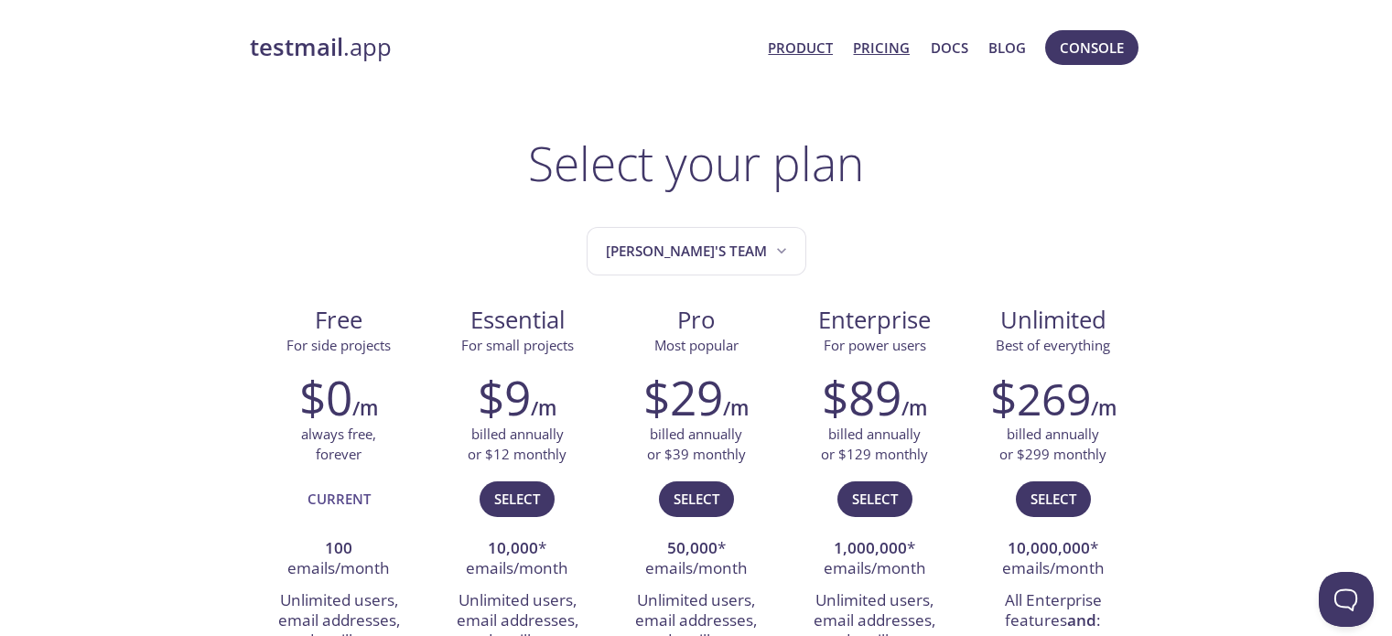
click at [819, 48] on link "Product" at bounding box center [800, 48] width 65 height 24
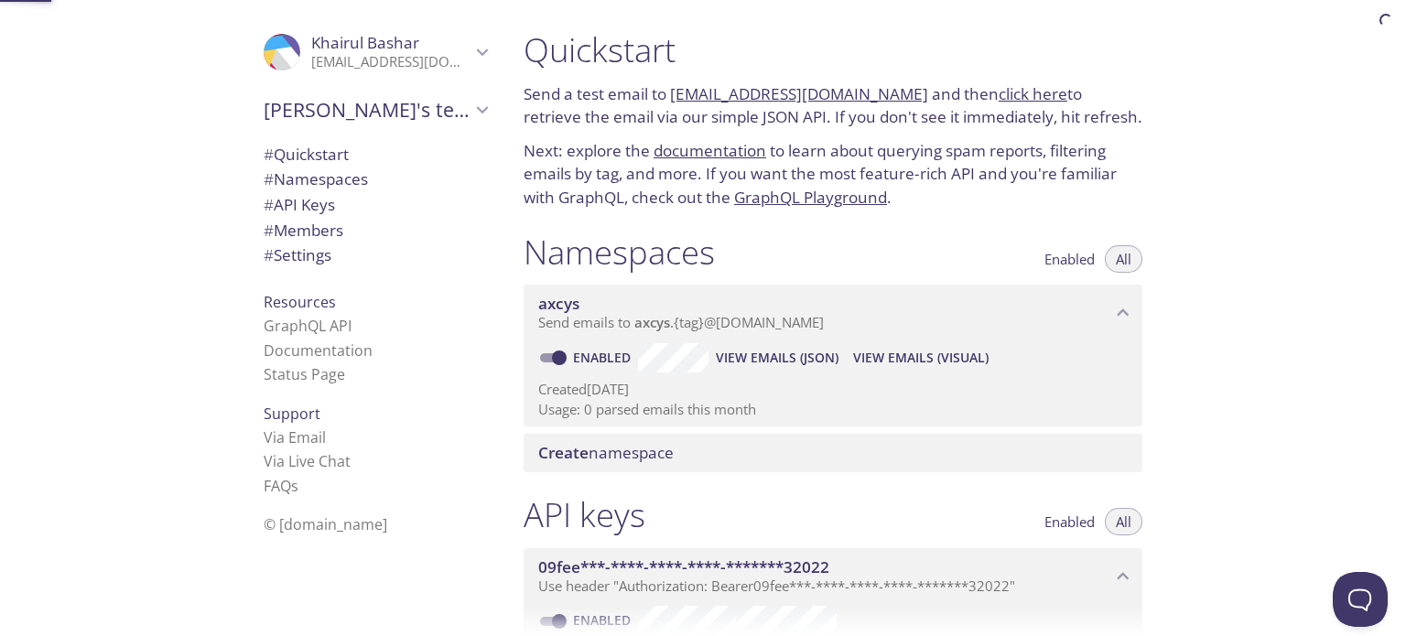
scroll to position [109, 0]
